Goal: Task Accomplishment & Management: Use online tool/utility

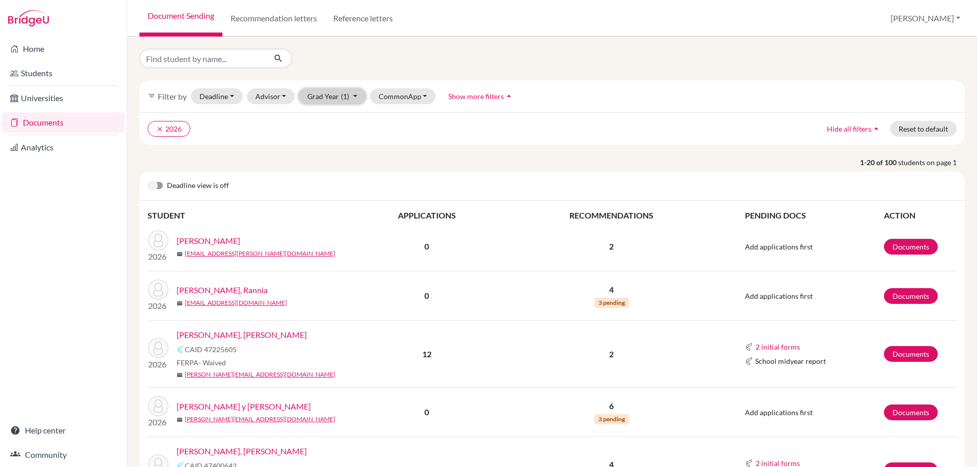
click at [337, 99] on button "Grad Year (1)" at bounding box center [332, 97] width 67 height 16
click at [335, 117] on div "2026 done" at bounding box center [329, 118] width 36 height 12
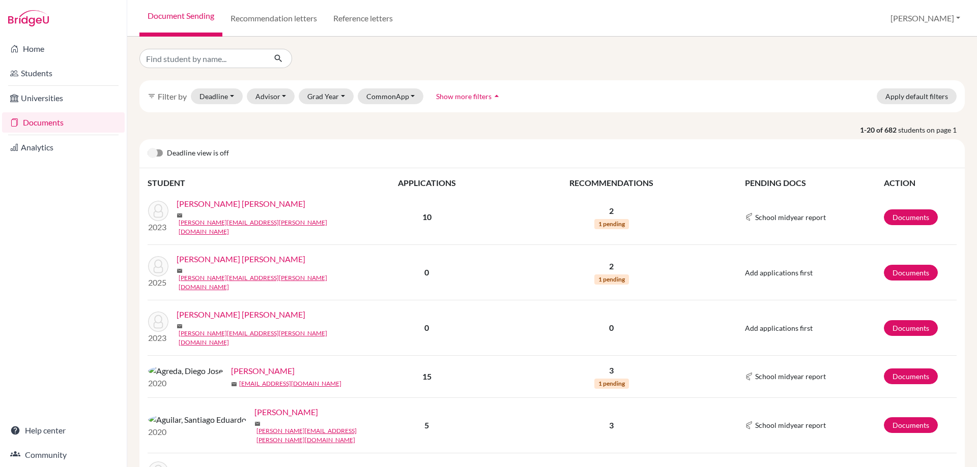
click at [165, 154] on div "Deadline view is off" at bounding box center [551, 153] width 825 height 29
click at [148, 148] on label at bounding box center [148, 148] width 0 height 0
click at [156, 152] on input "checkbox" at bounding box center [152, 153] width 8 height 10
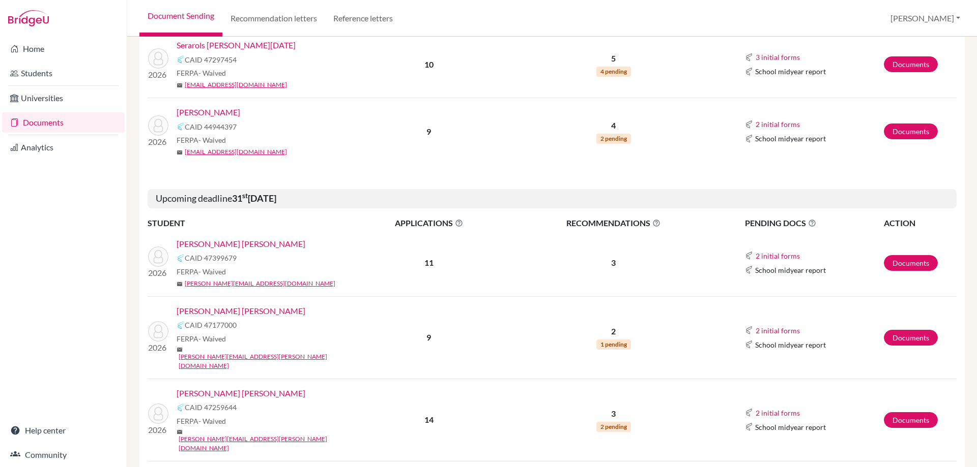
scroll to position [1052, 0]
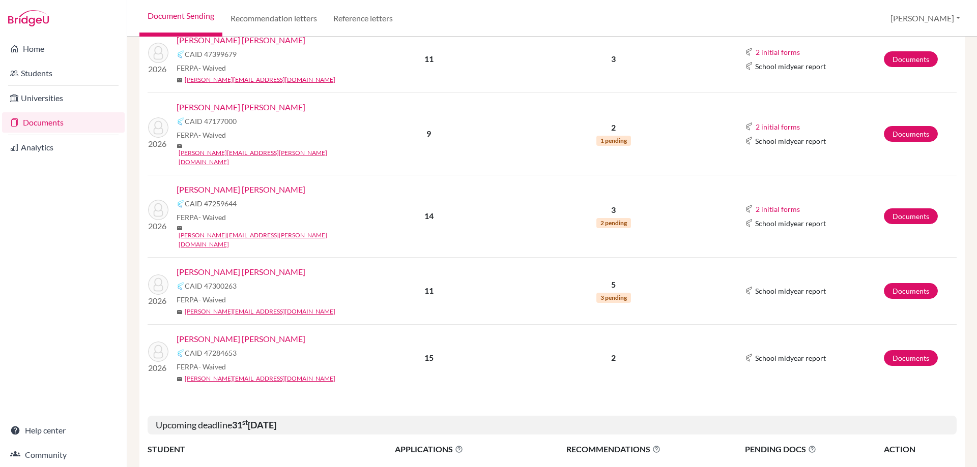
scroll to position [1306, 0]
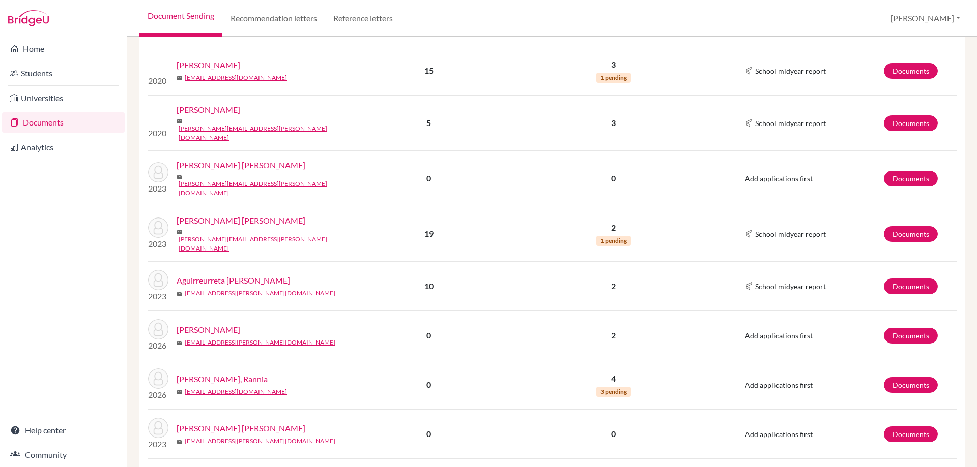
scroll to position [1439, 0]
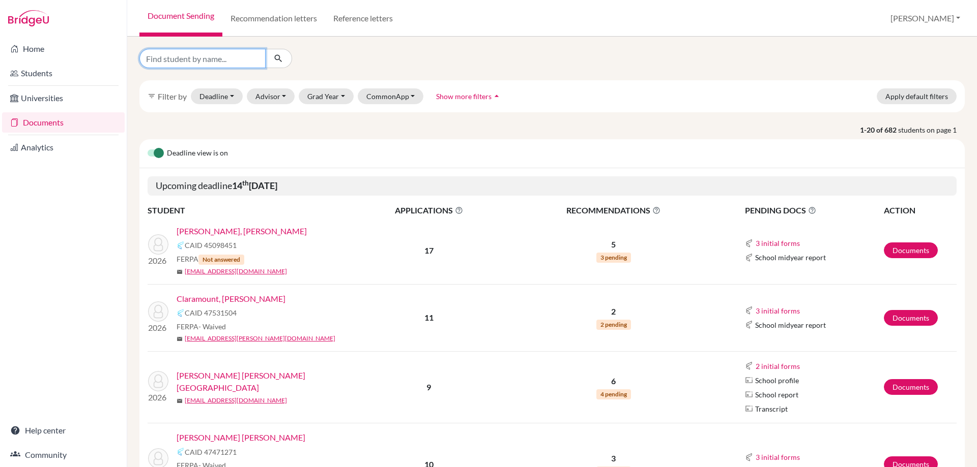
click at [204, 56] on input "Find student by name..." at bounding box center [202, 58] width 126 height 19
type input "novoa"
click at [282, 50] on button "submit" at bounding box center [278, 58] width 27 height 19
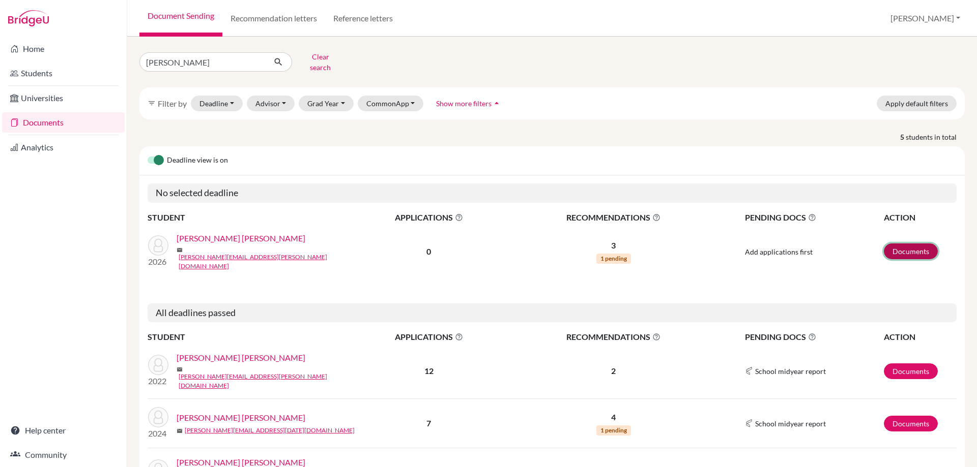
click at [902, 244] on link "Documents" at bounding box center [910, 252] width 54 height 16
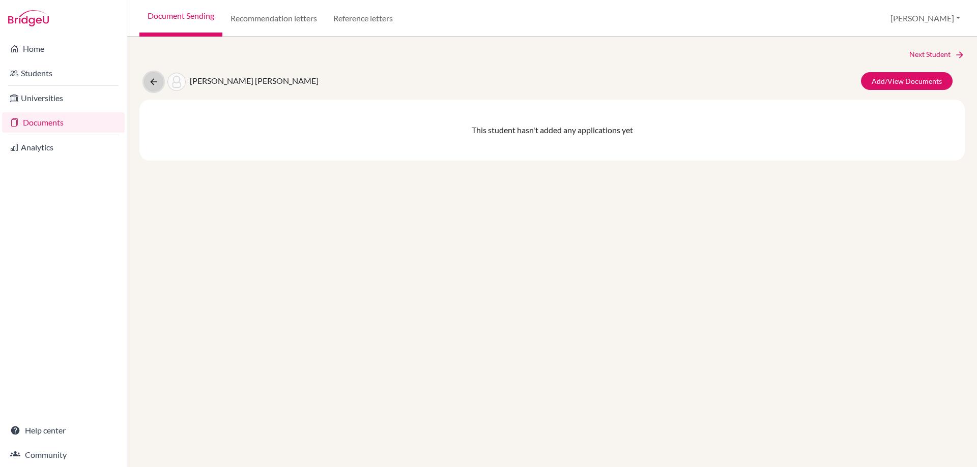
click at [154, 78] on icon at bounding box center [154, 82] width 10 height 10
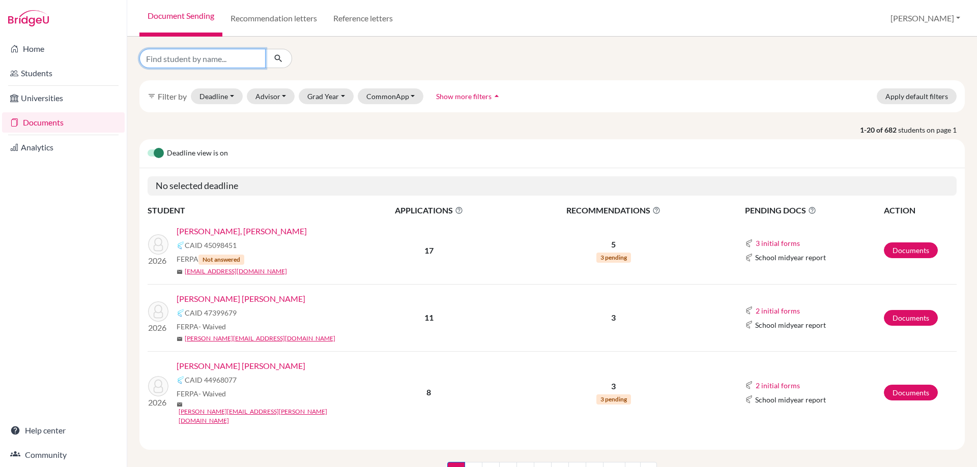
click at [192, 66] on input "Find student by name..." at bounding box center [202, 58] width 126 height 19
type input "novoa"
click at [281, 57] on icon "submit" at bounding box center [278, 58] width 10 height 10
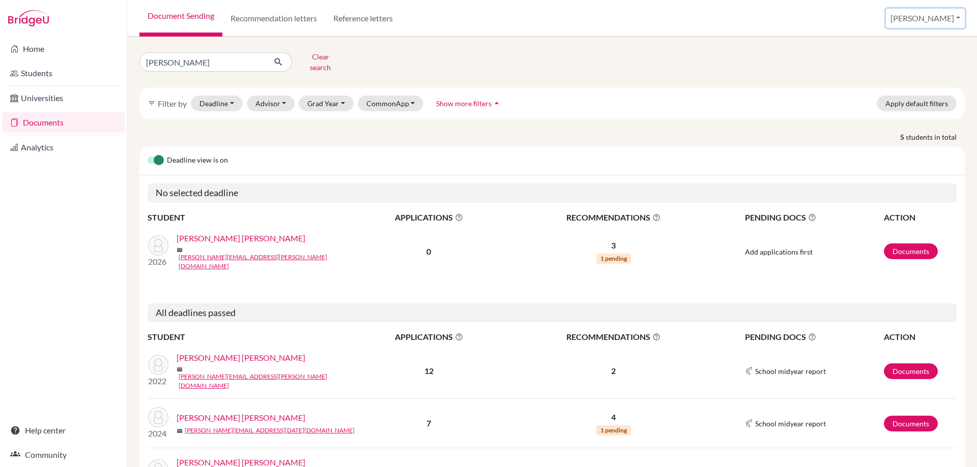
click at [956, 16] on button "[PERSON_NAME]" at bounding box center [925, 18] width 79 height 19
click at [865, 20] on div "Document Sending Recommendation letters Reference letters Lourdes Profile Schoo…" at bounding box center [551, 18] width 849 height 37
click at [892, 245] on link "Documents" at bounding box center [910, 252] width 54 height 16
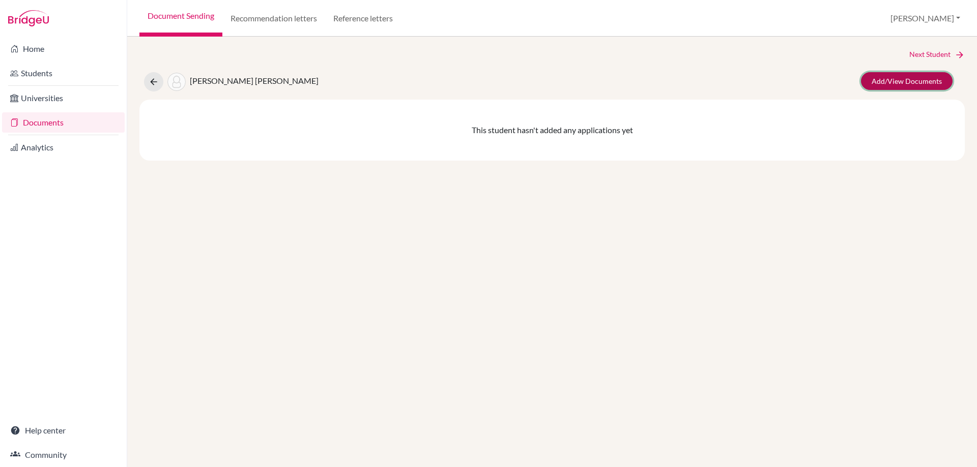
click at [891, 82] on link "Add/View Documents" at bounding box center [907, 81] width 92 height 18
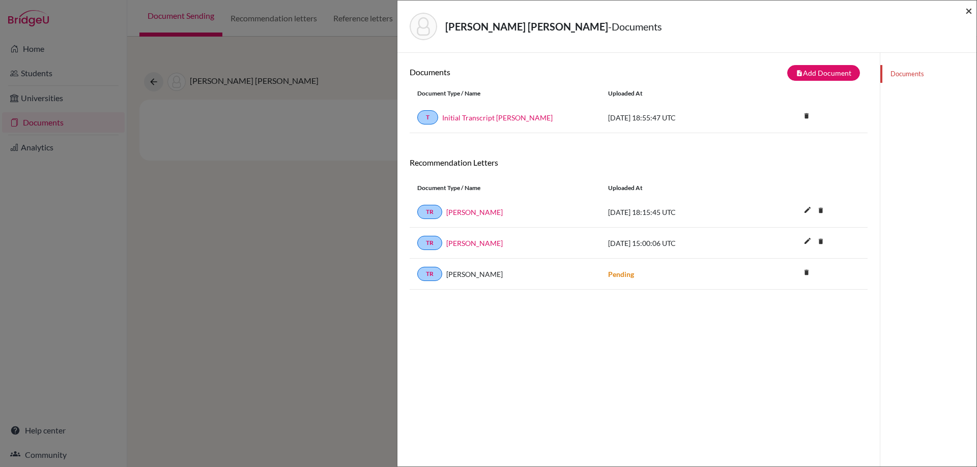
click at [968, 8] on span "×" at bounding box center [968, 10] width 7 height 15
click at [152, 90] on div "Novoa Tarazi, Valeria - Documents × Documents note_add Add Document Document ty…" at bounding box center [488, 233] width 977 height 467
click at [154, 84] on div "Novoa Tarazi, Valeria - Documents × Documents note_add Add Document Document ty…" at bounding box center [488, 233] width 977 height 467
click at [970, 8] on span "×" at bounding box center [968, 10] width 7 height 15
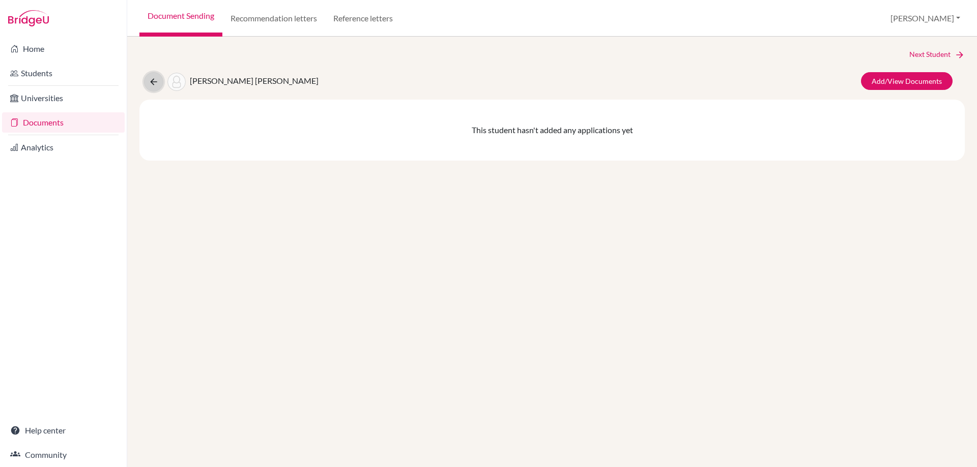
click at [154, 78] on icon at bounding box center [154, 82] width 10 height 10
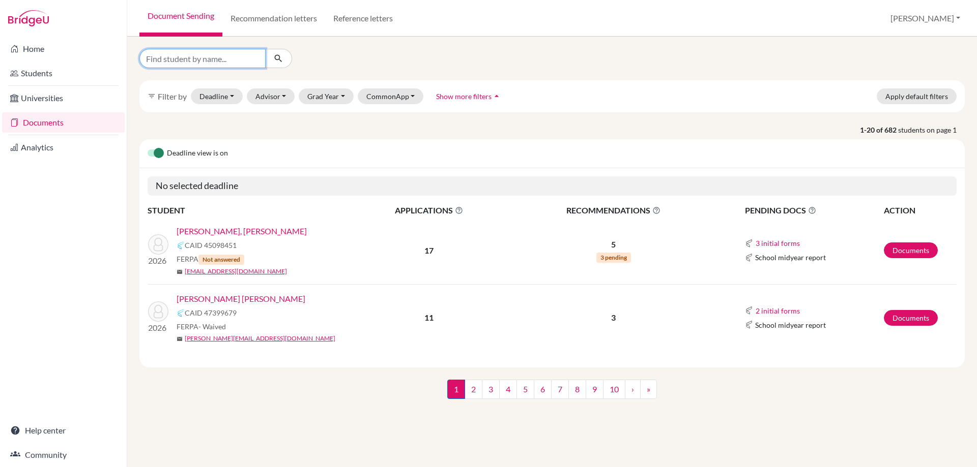
click at [180, 59] on input "Find student by name..." at bounding box center [202, 58] width 126 height 19
type input "[PERSON_NAME]"
click at [275, 56] on icon "submit" at bounding box center [278, 58] width 10 height 10
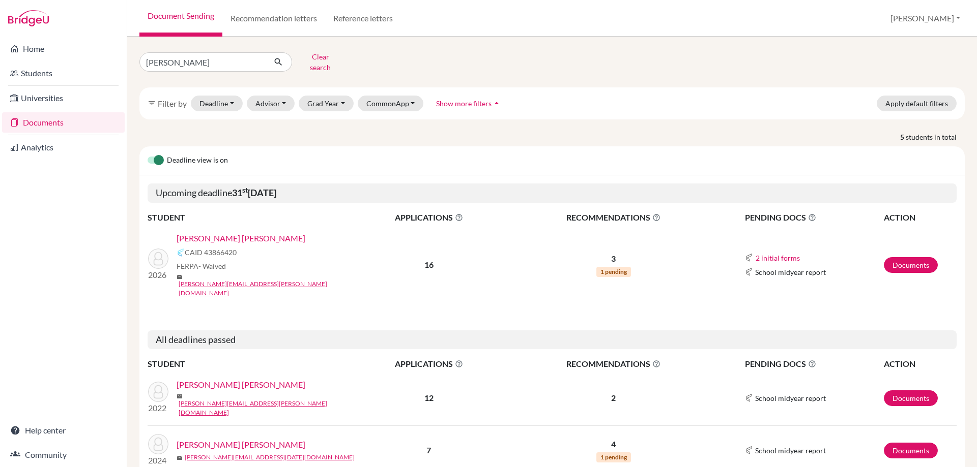
click at [231, 379] on link "[PERSON_NAME] [PERSON_NAME]" at bounding box center [240, 385] width 129 height 12
click at [237, 232] on link "[PERSON_NAME] [PERSON_NAME]" at bounding box center [240, 238] width 129 height 12
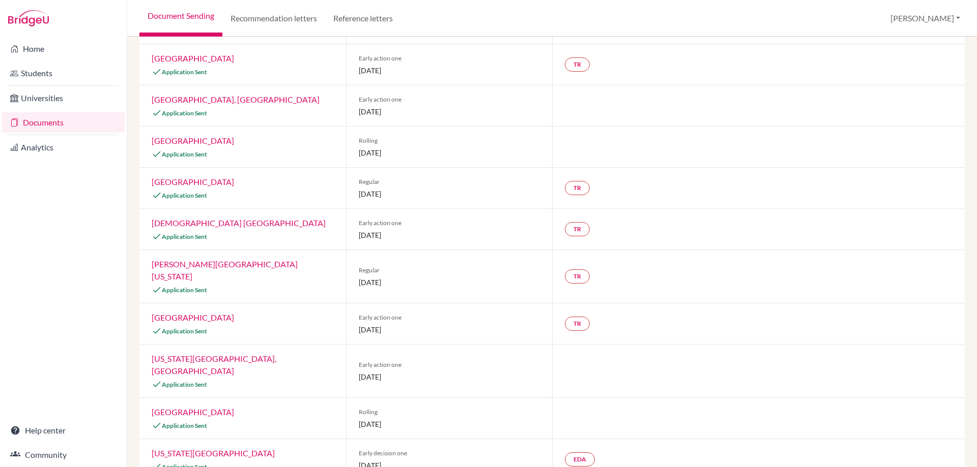
scroll to position [208, 0]
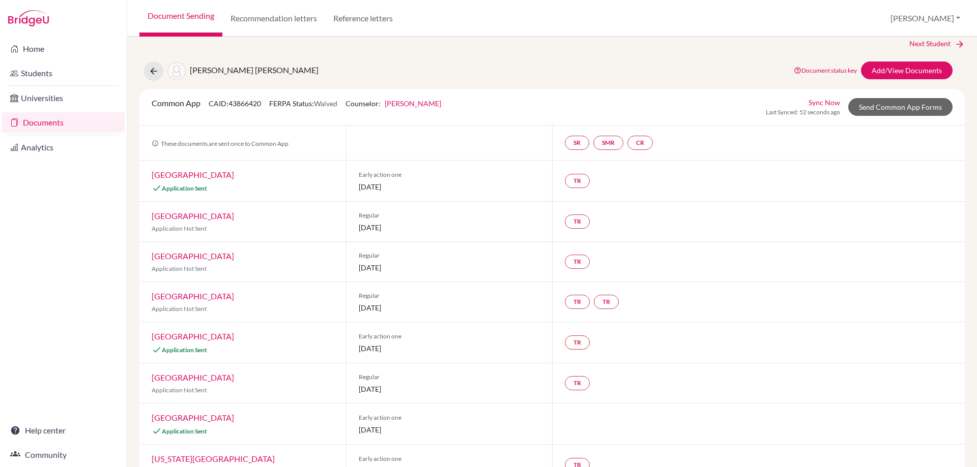
scroll to position [62, 0]
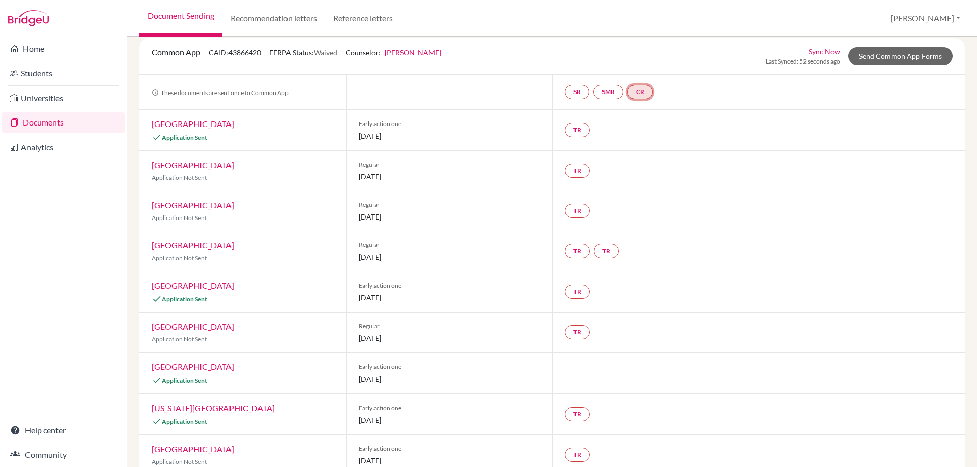
click at [644, 95] on link "CR" at bounding box center [639, 92] width 25 height 14
click at [719, 94] on div "SR SMR CR Counselor recommendation Counselor recommendation Incomplete" at bounding box center [758, 92] width 412 height 35
click at [578, 94] on link "SR" at bounding box center [577, 92] width 24 height 14
click at [667, 122] on div "TR" at bounding box center [758, 130] width 412 height 41
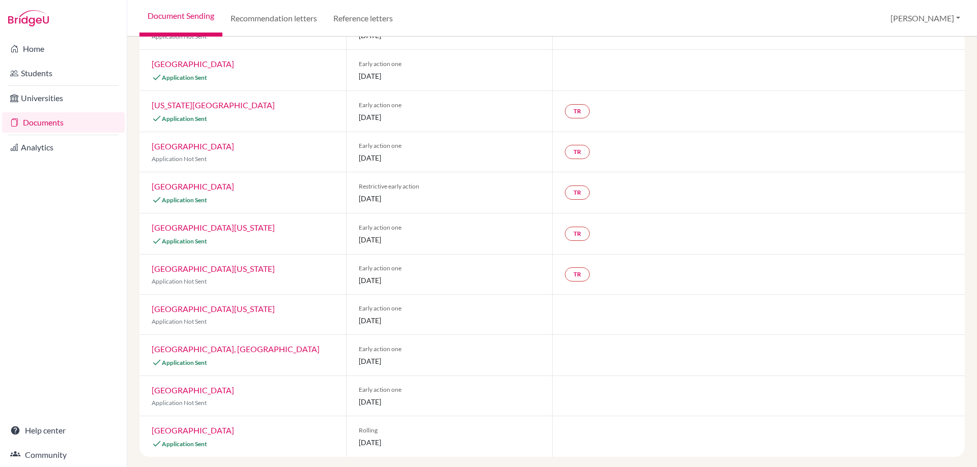
scroll to position [367, 0]
